Goal: Information Seeking & Learning: Understand process/instructions

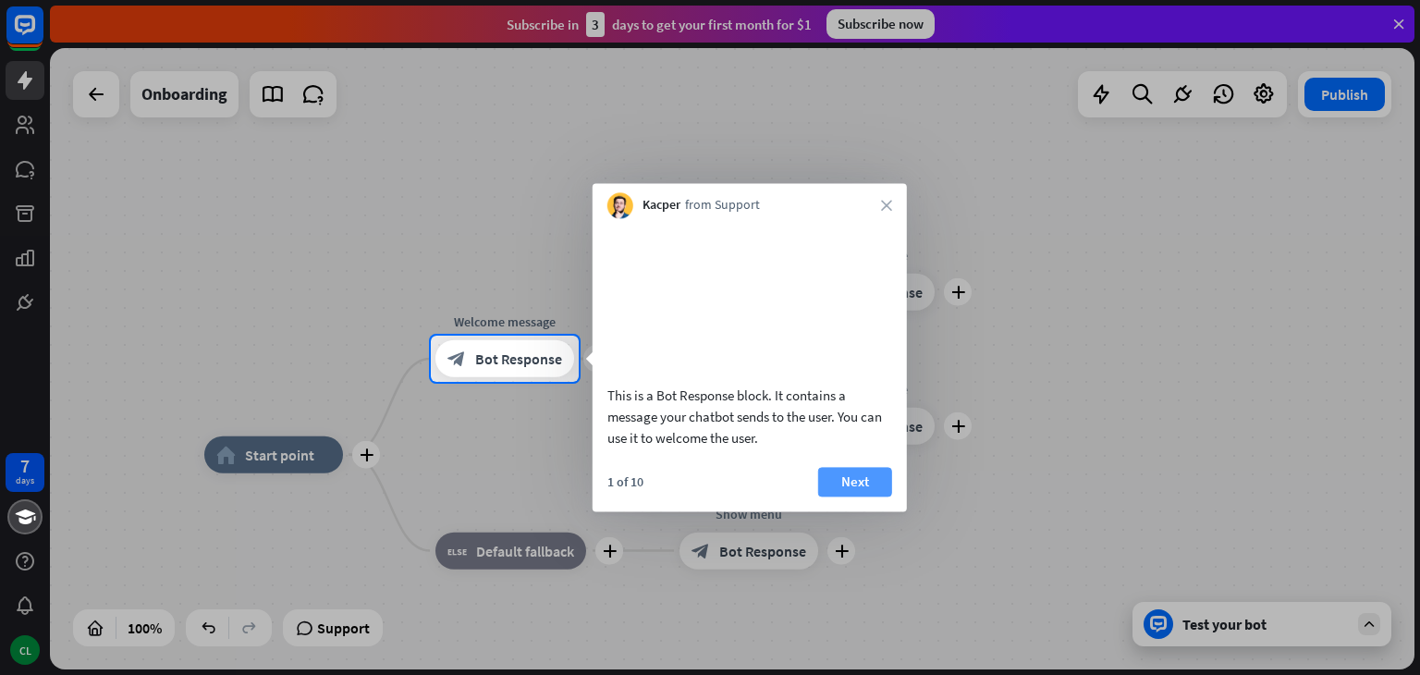
click at [829, 497] on button "Next" at bounding box center [855, 482] width 74 height 30
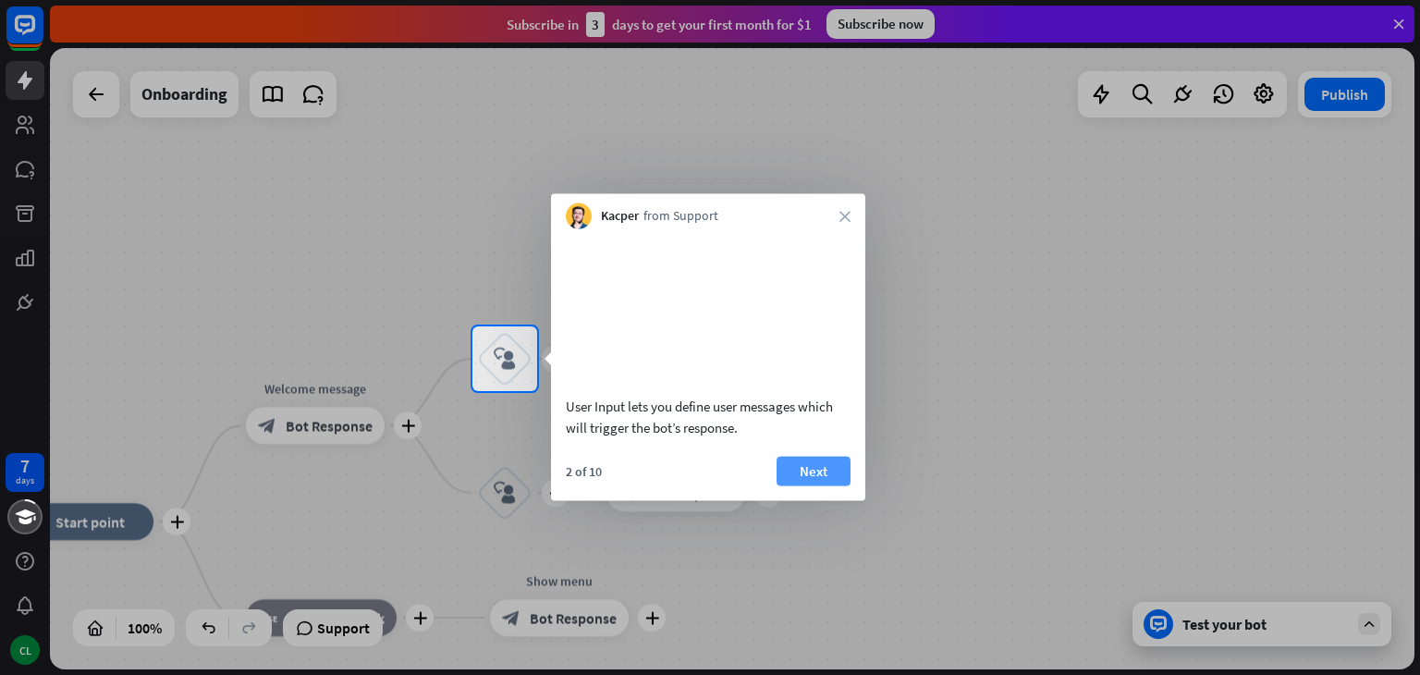
click at [822, 485] on button "Next" at bounding box center [814, 471] width 74 height 30
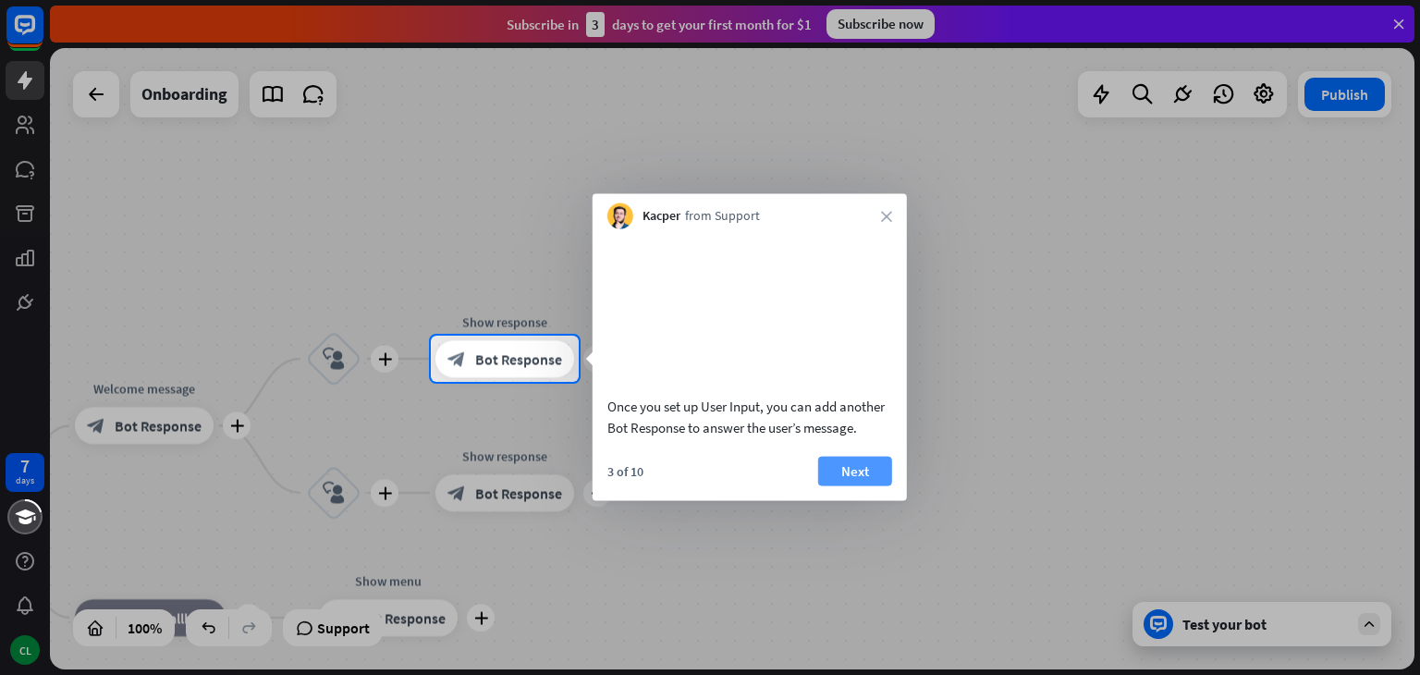
click at [850, 485] on button "Next" at bounding box center [855, 471] width 74 height 30
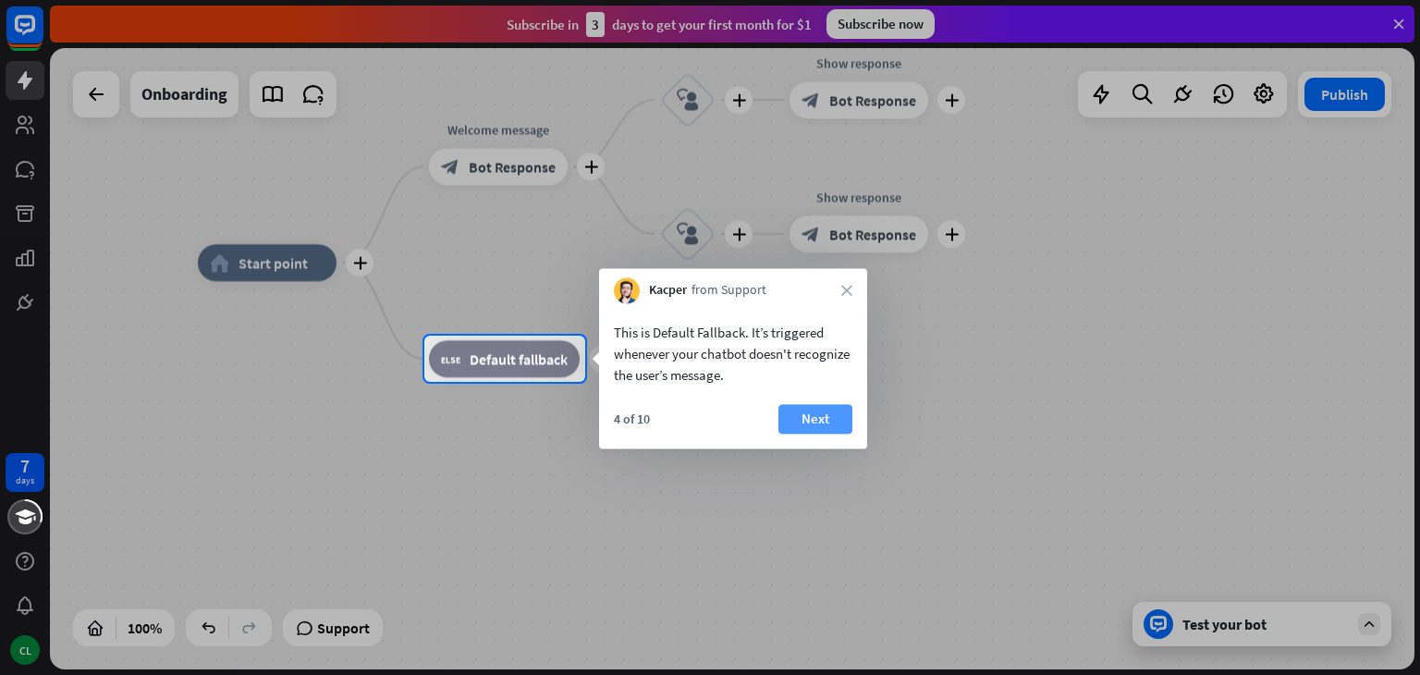
click at [829, 415] on button "Next" at bounding box center [816, 419] width 74 height 30
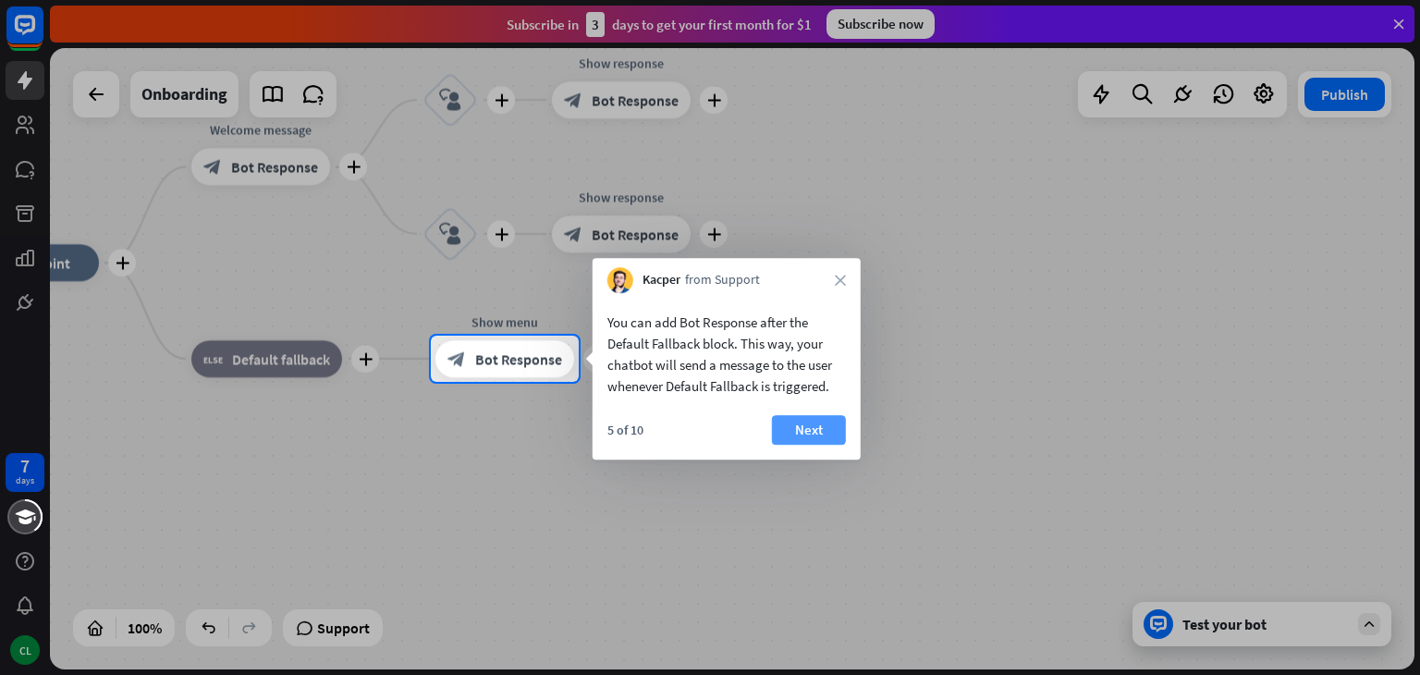
click at [840, 426] on button "Next" at bounding box center [809, 430] width 74 height 30
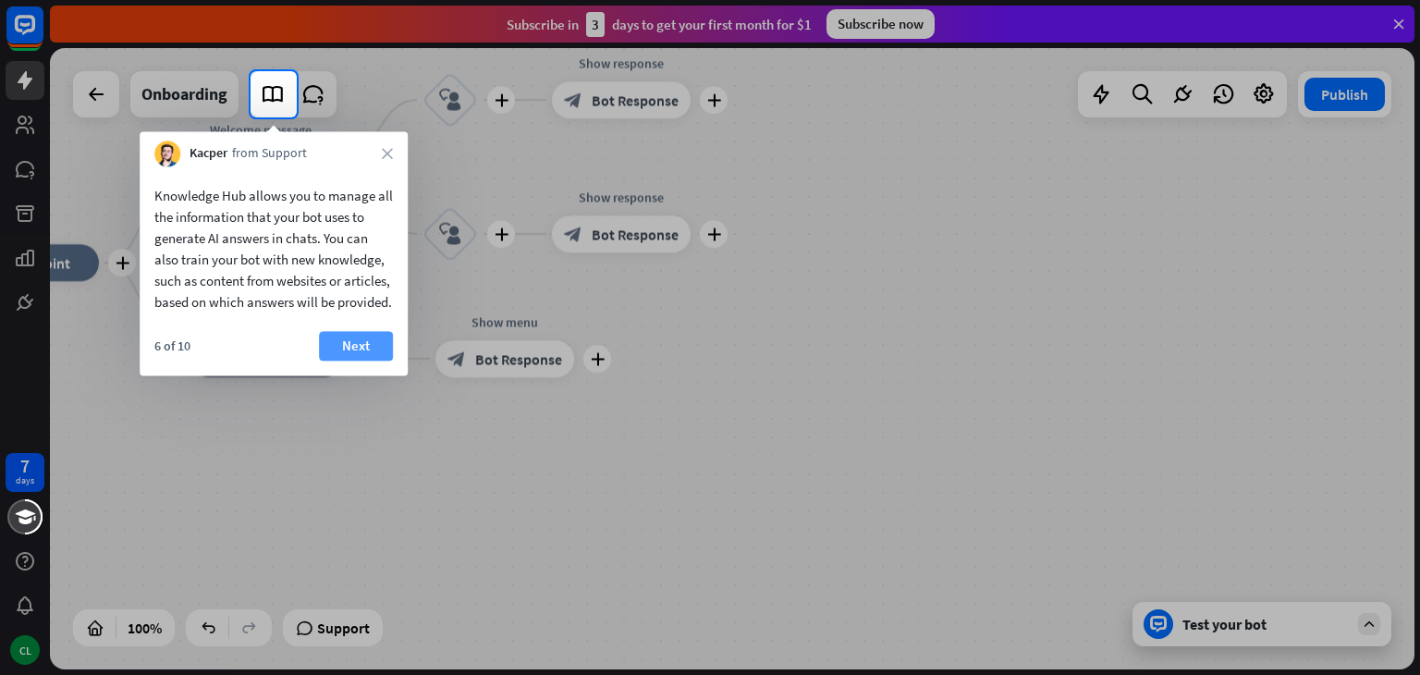
click at [374, 361] on button "Next" at bounding box center [356, 346] width 74 height 30
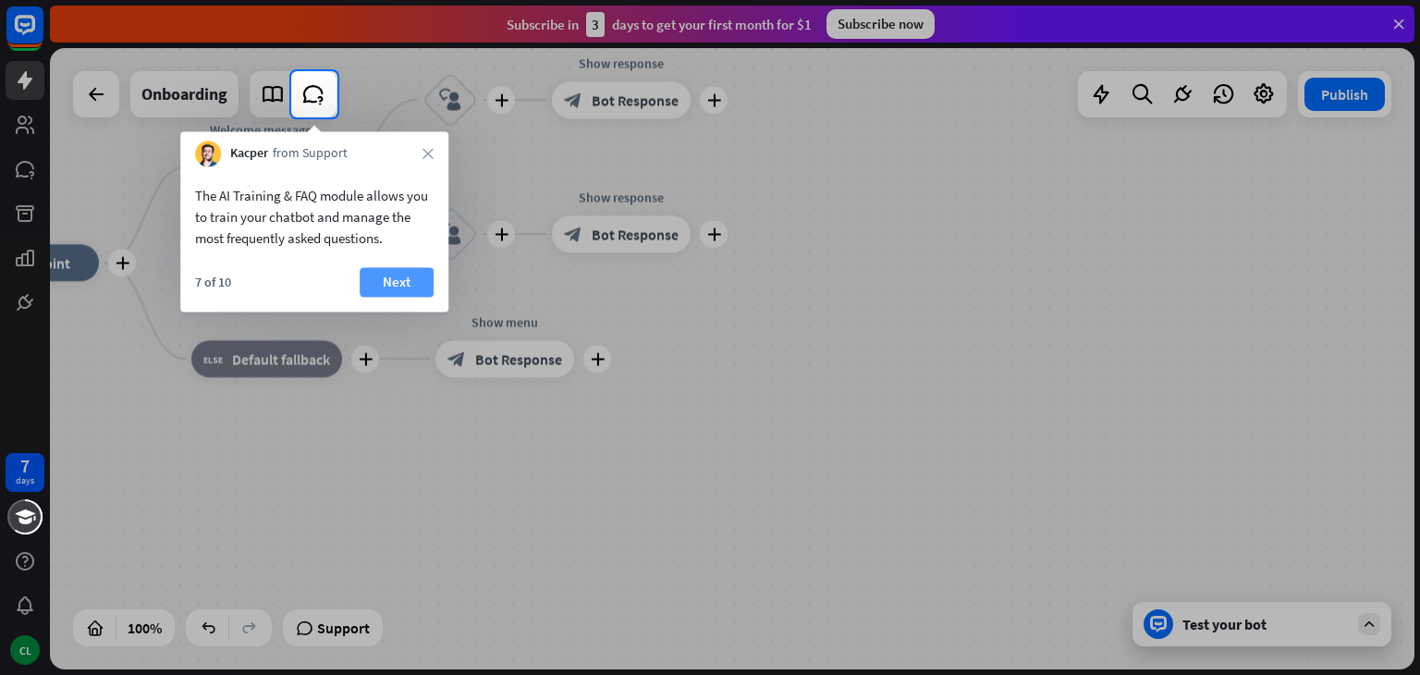
click at [408, 276] on button "Next" at bounding box center [397, 282] width 74 height 30
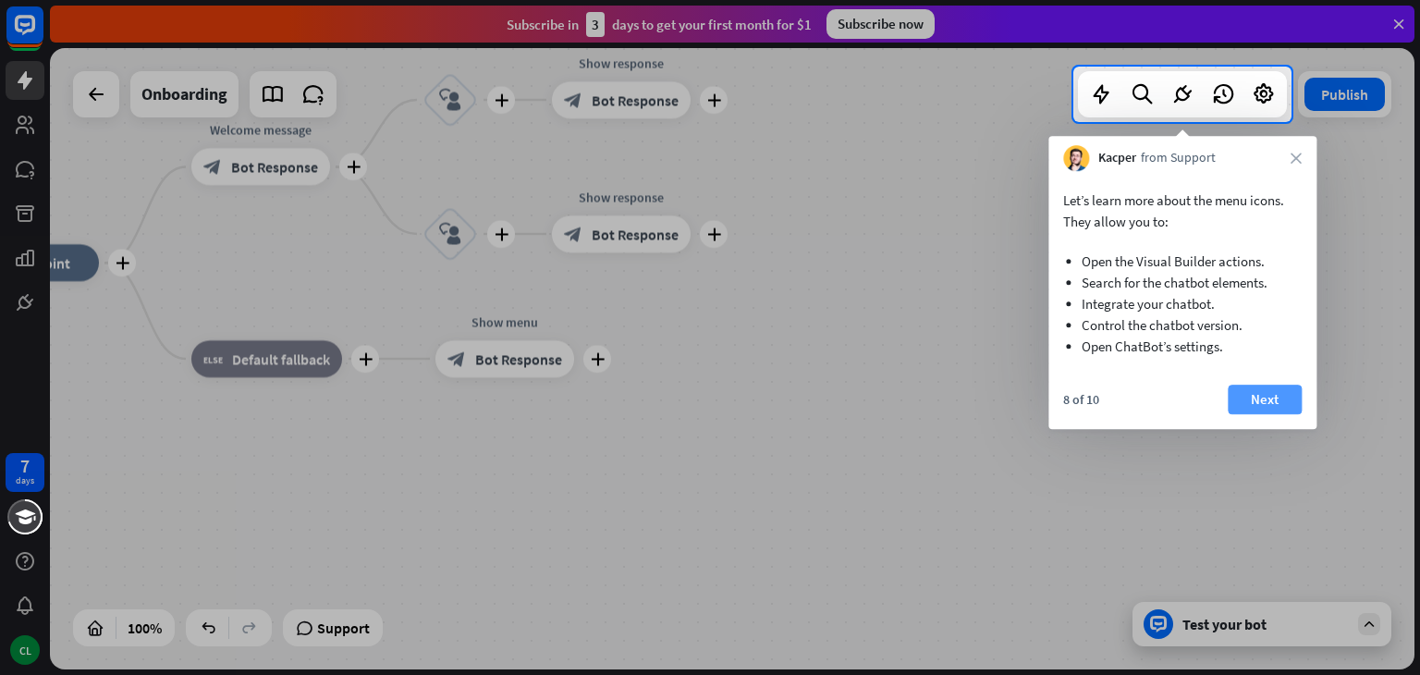
click at [1272, 410] on button "Next" at bounding box center [1265, 400] width 74 height 30
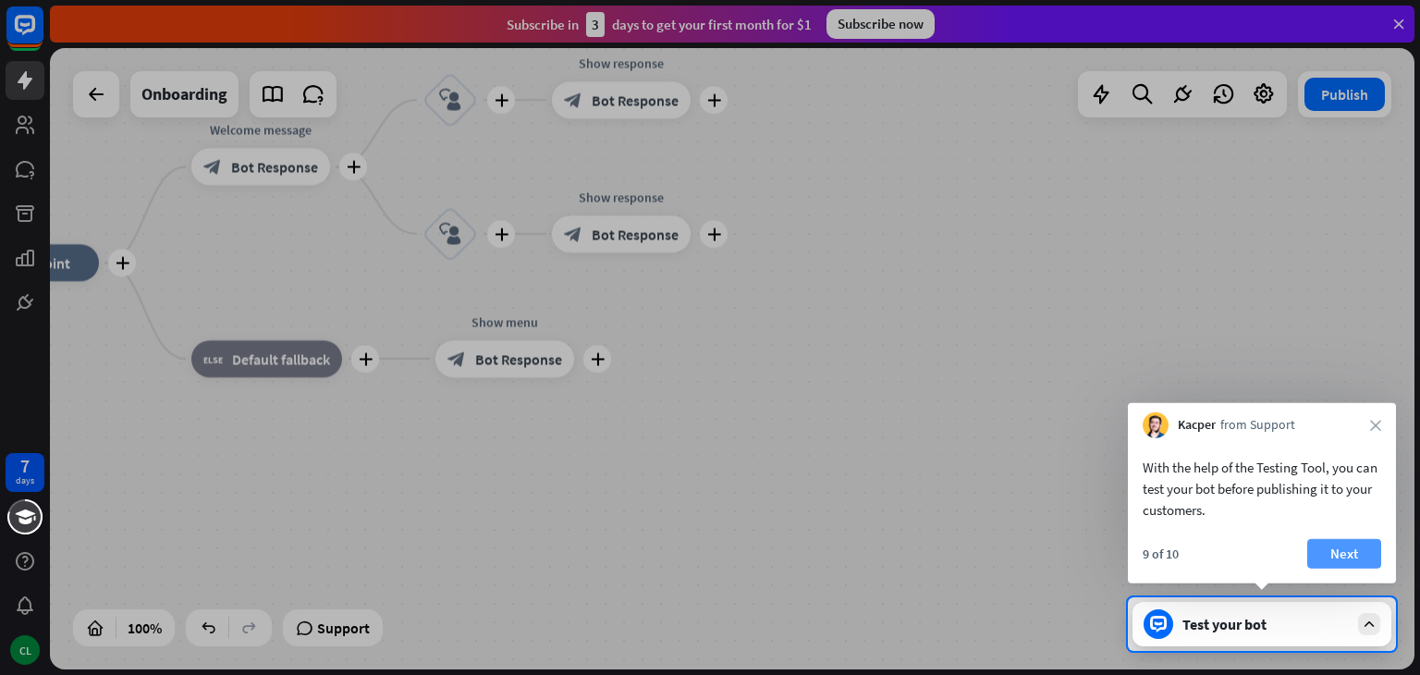
click at [1344, 555] on button "Next" at bounding box center [1344, 554] width 74 height 30
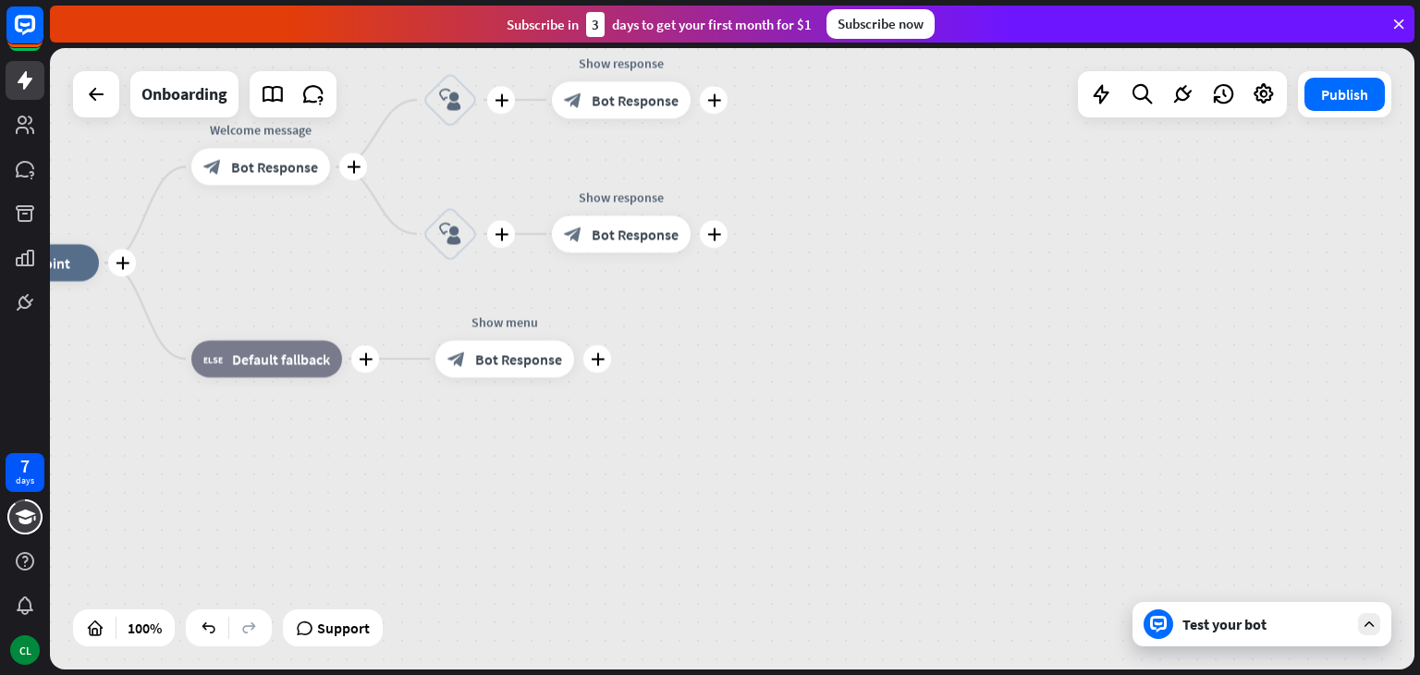
click at [1344, 555] on div "plus home_2 Start point plus Welcome message block_bot_response Bot Response pl…" at bounding box center [732, 358] width 1365 height 621
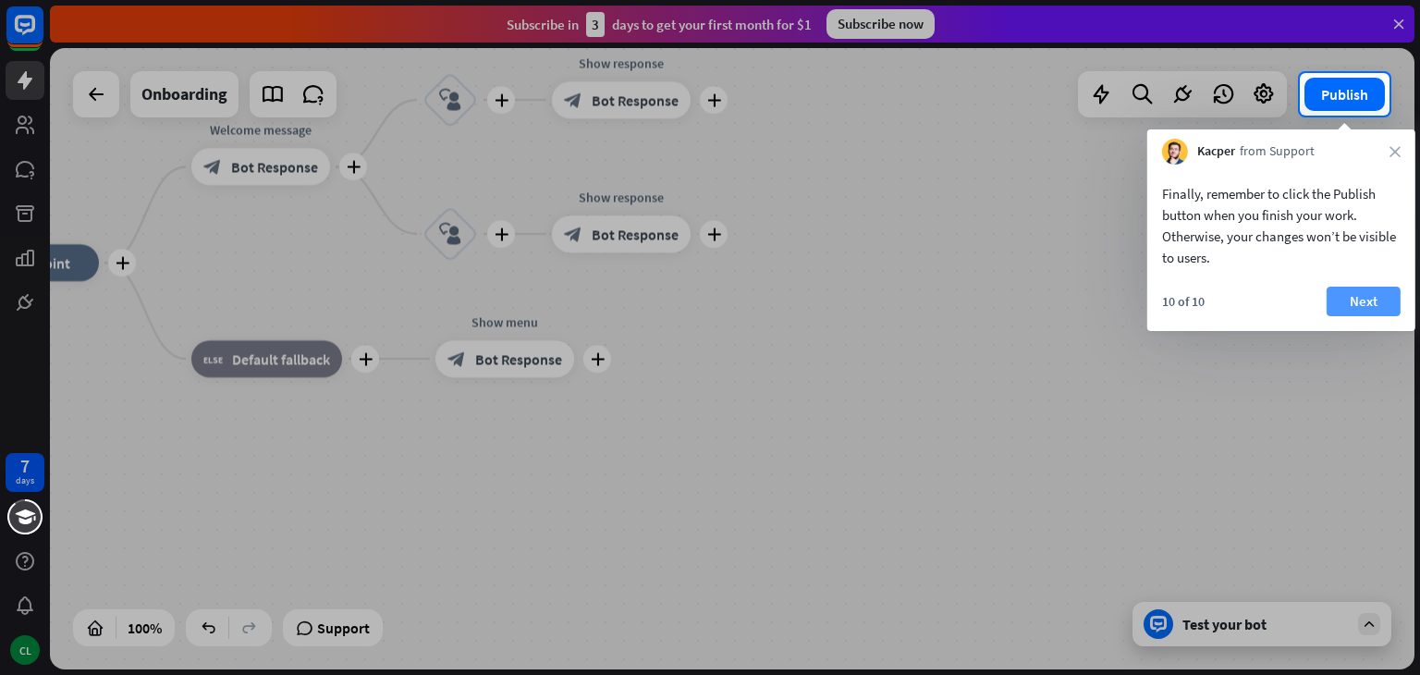
click at [1372, 307] on button "Next" at bounding box center [1364, 302] width 74 height 30
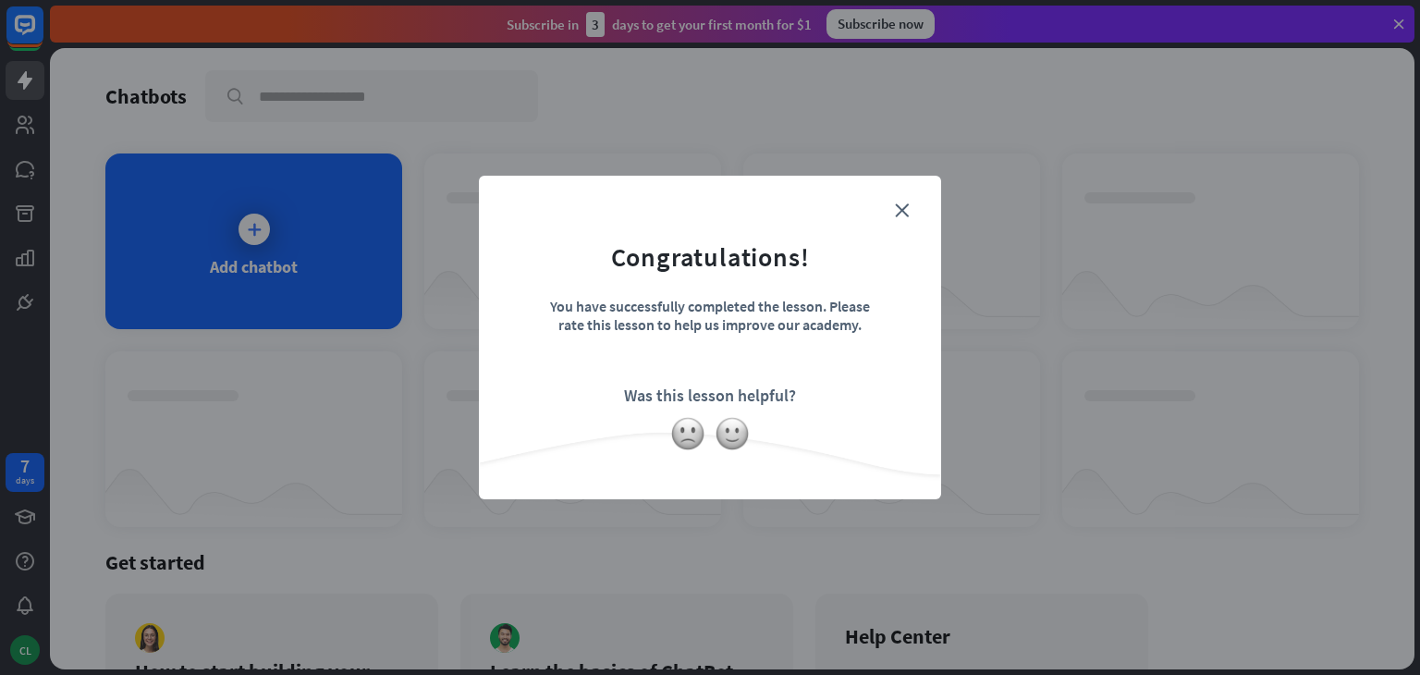
click at [1372, 307] on div "close Congratulations! You have successfully completed the lesson. Please rate …" at bounding box center [710, 337] width 1420 height 675
click at [728, 424] on img at bounding box center [732, 433] width 35 height 35
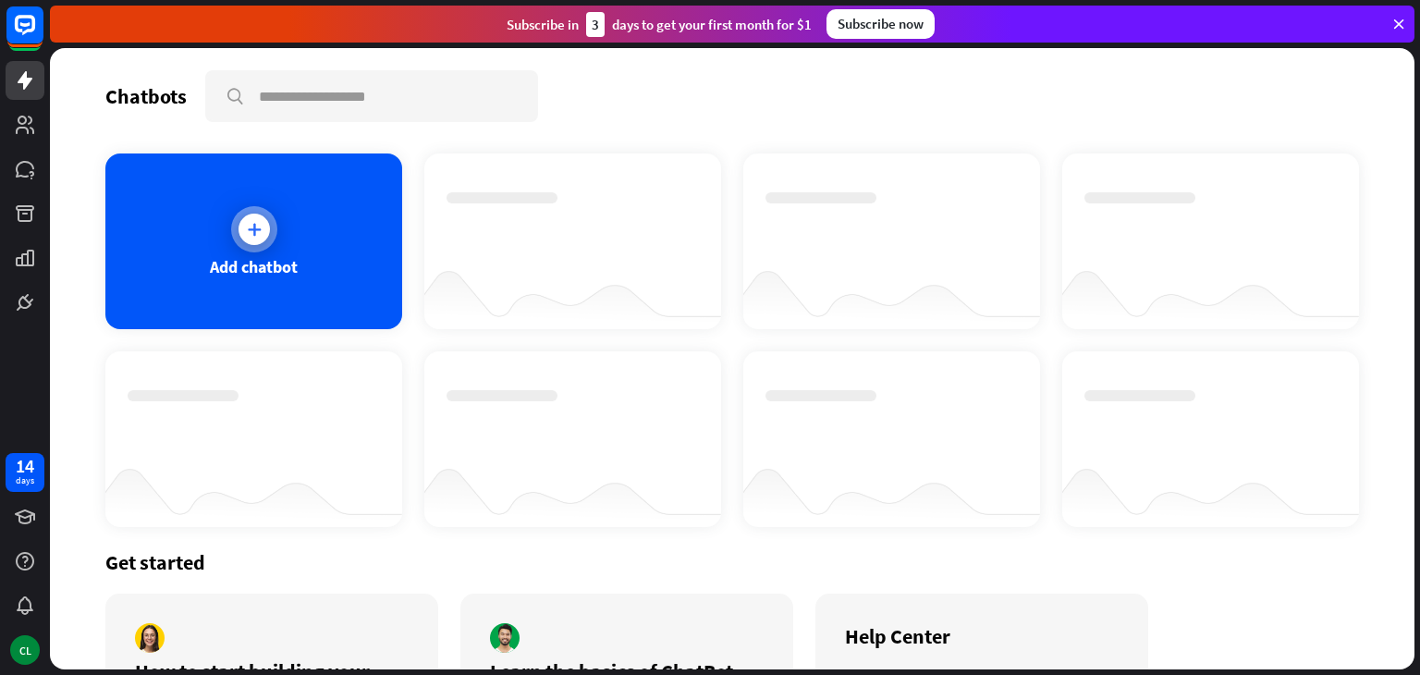
click at [356, 264] on div "Add chatbot" at bounding box center [253, 241] width 297 height 176
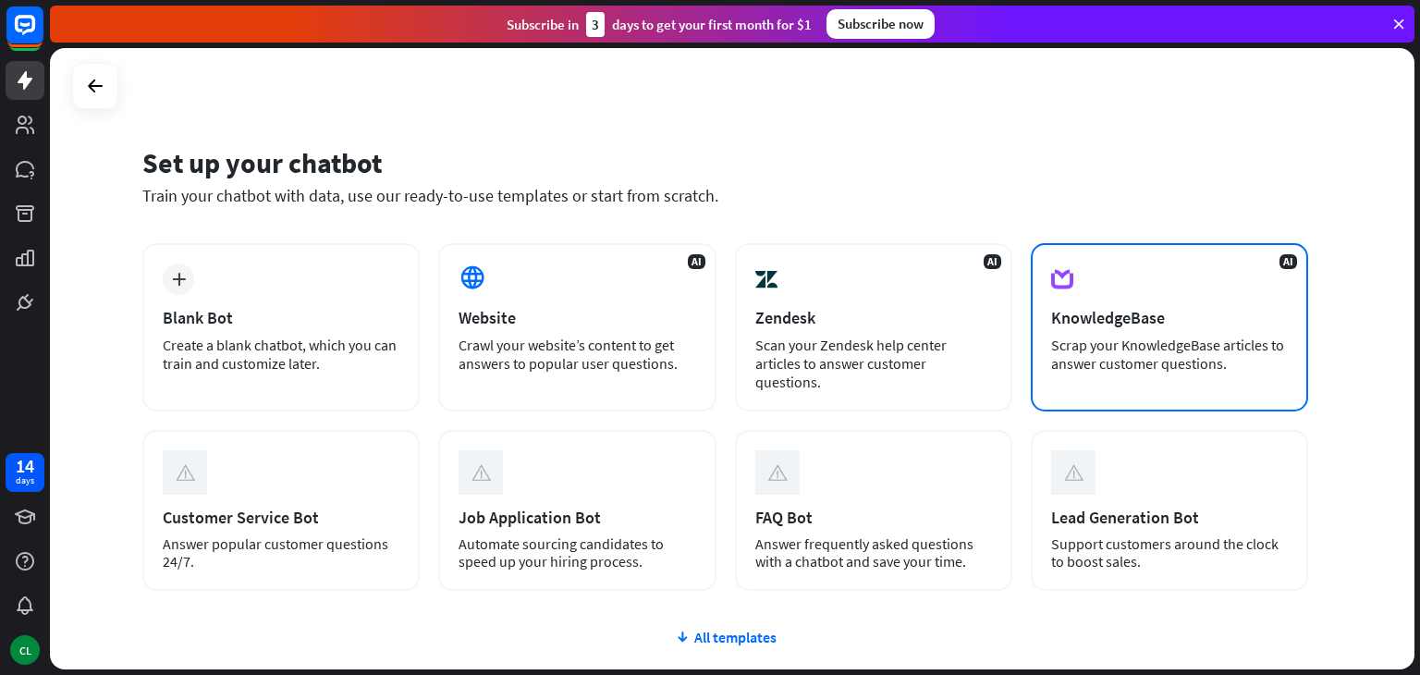
click at [1064, 292] on icon at bounding box center [1062, 279] width 22 height 31
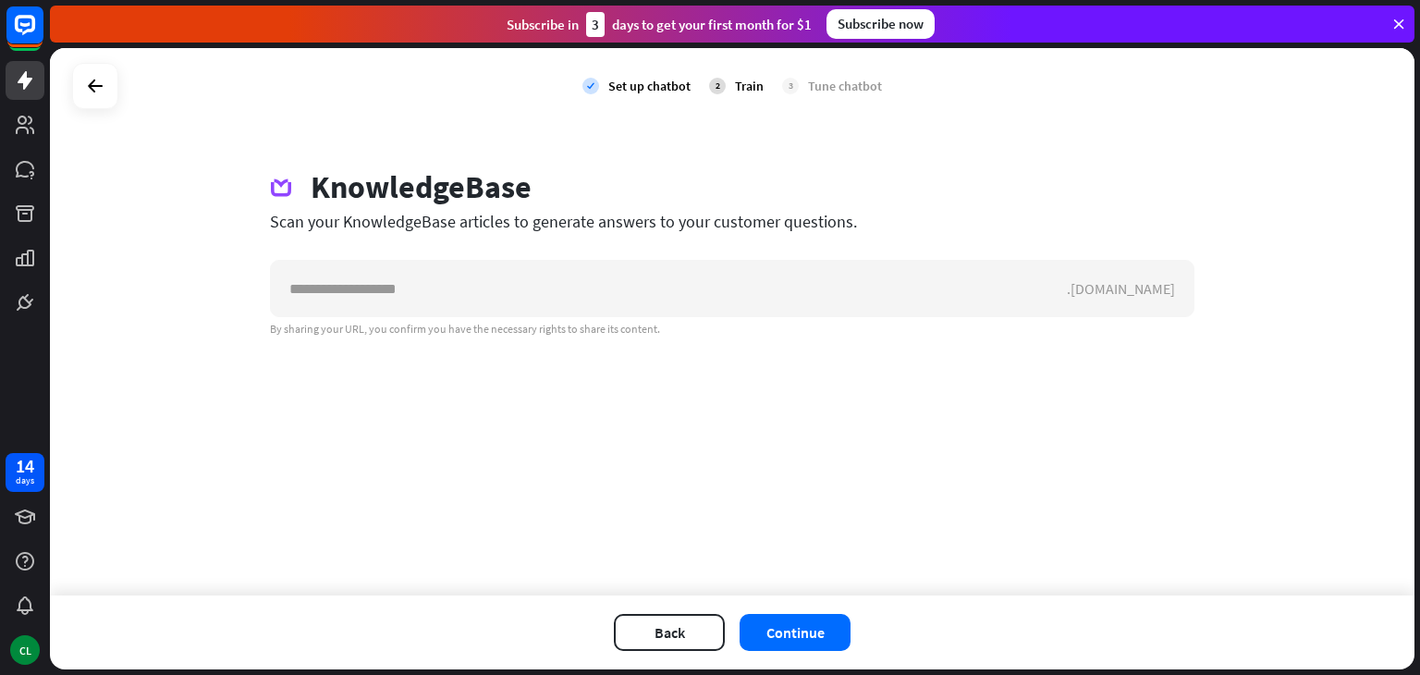
click at [1064, 292] on input "text" at bounding box center [669, 288] width 796 height 55
type input "********"
click at [792, 615] on button "Continue" at bounding box center [795, 632] width 111 height 37
